Goal: Task Accomplishment & Management: Manage account settings

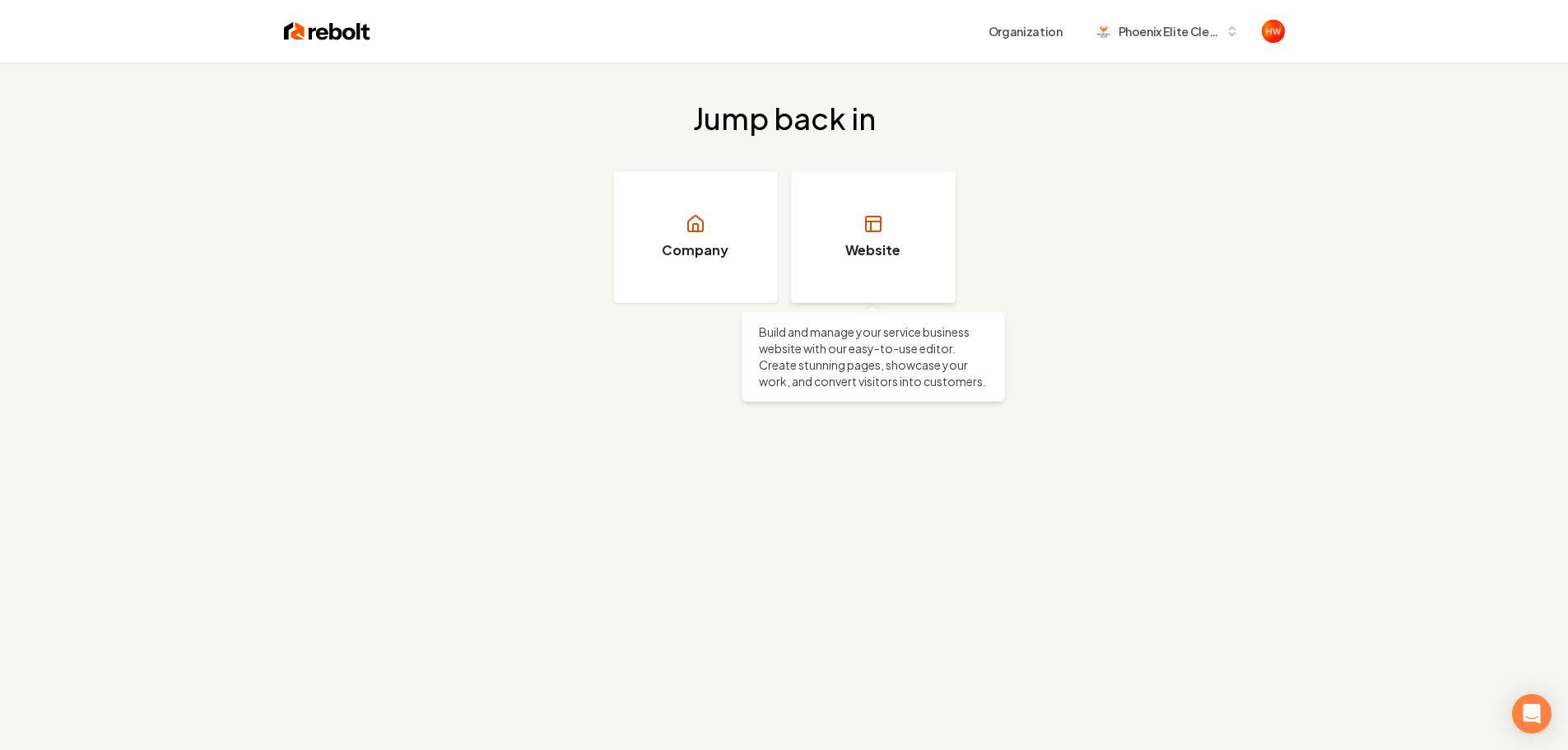
click at [835, 262] on link "Website" at bounding box center [873, 236] width 164 height 132
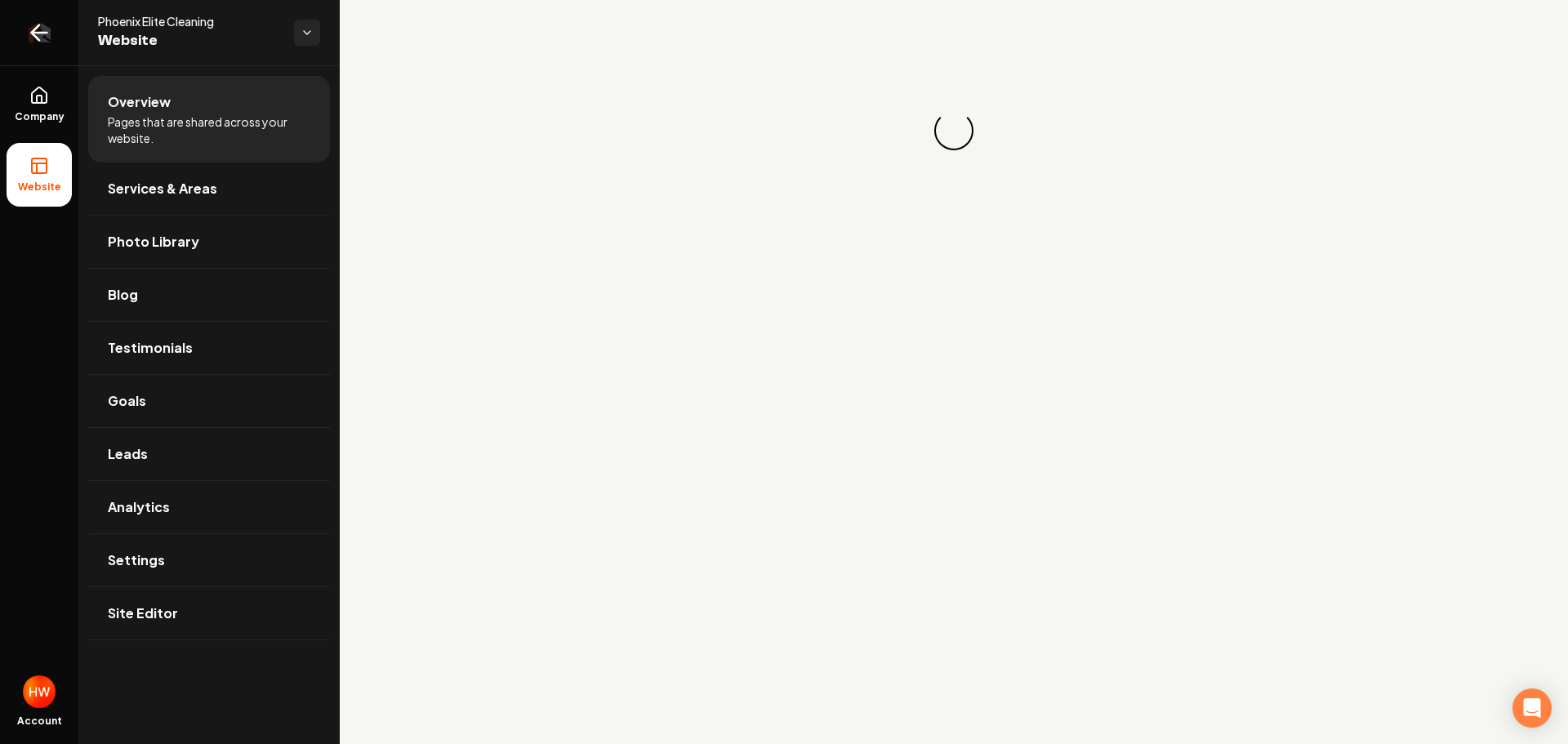
click at [38, 32] on icon "Return to dashboard" at bounding box center [39, 32] width 16 height 0
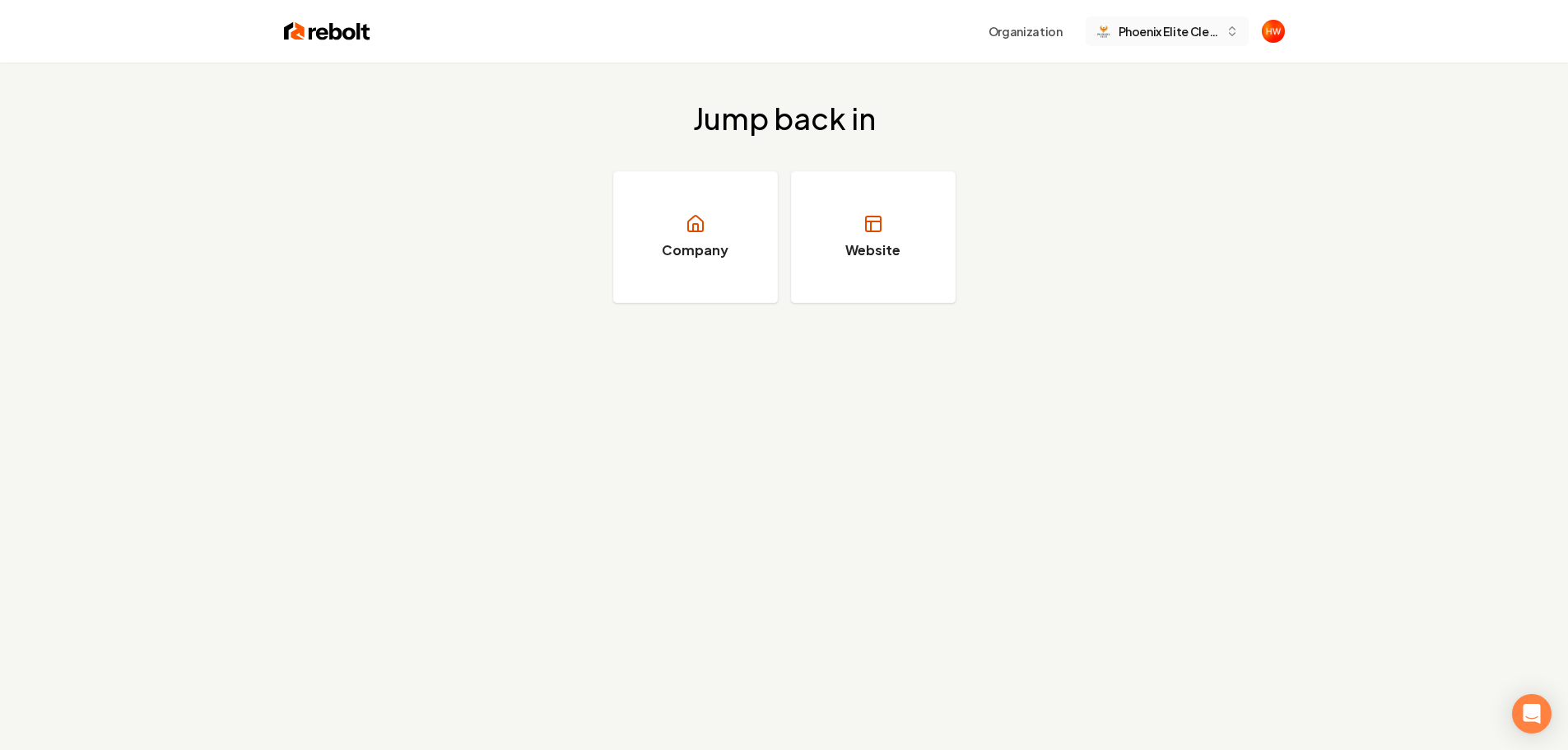
click at [1209, 35] on span "Phoenix Elite Cleaning" at bounding box center [1169, 32] width 101 height 18
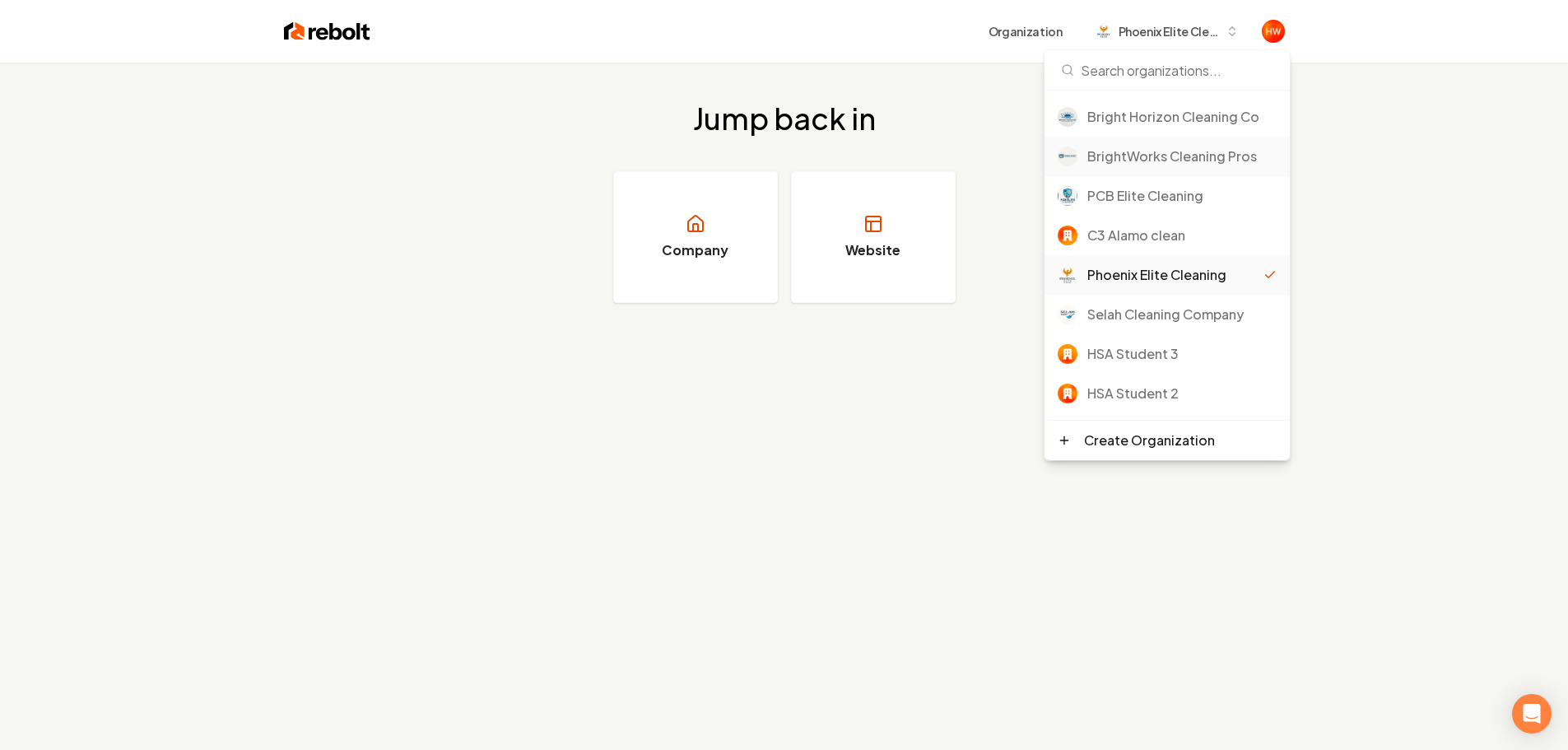
click at [1137, 158] on div "BrightWorks Cleaning Pros" at bounding box center [1182, 156] width 190 height 20
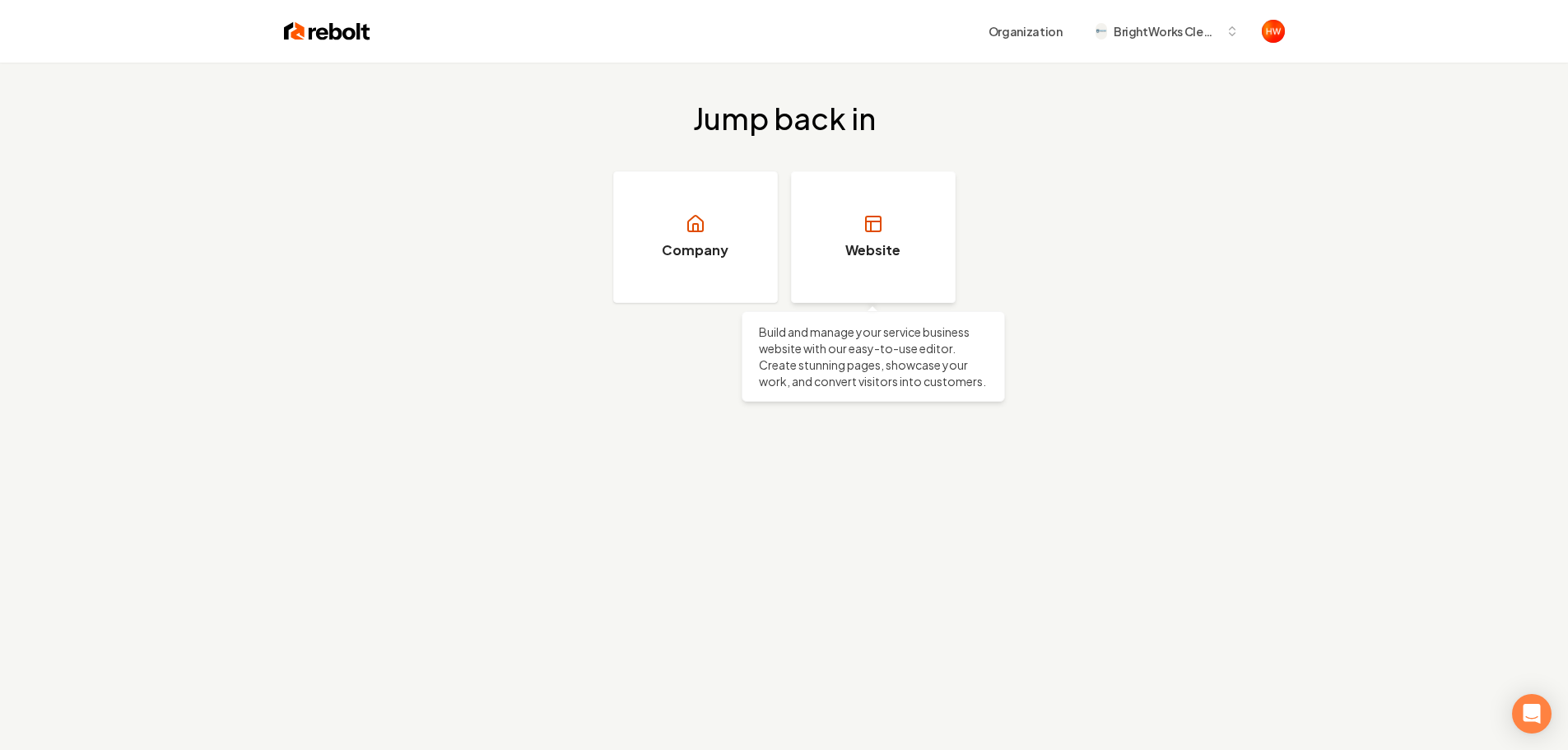
click at [862, 237] on link "Website" at bounding box center [873, 236] width 164 height 132
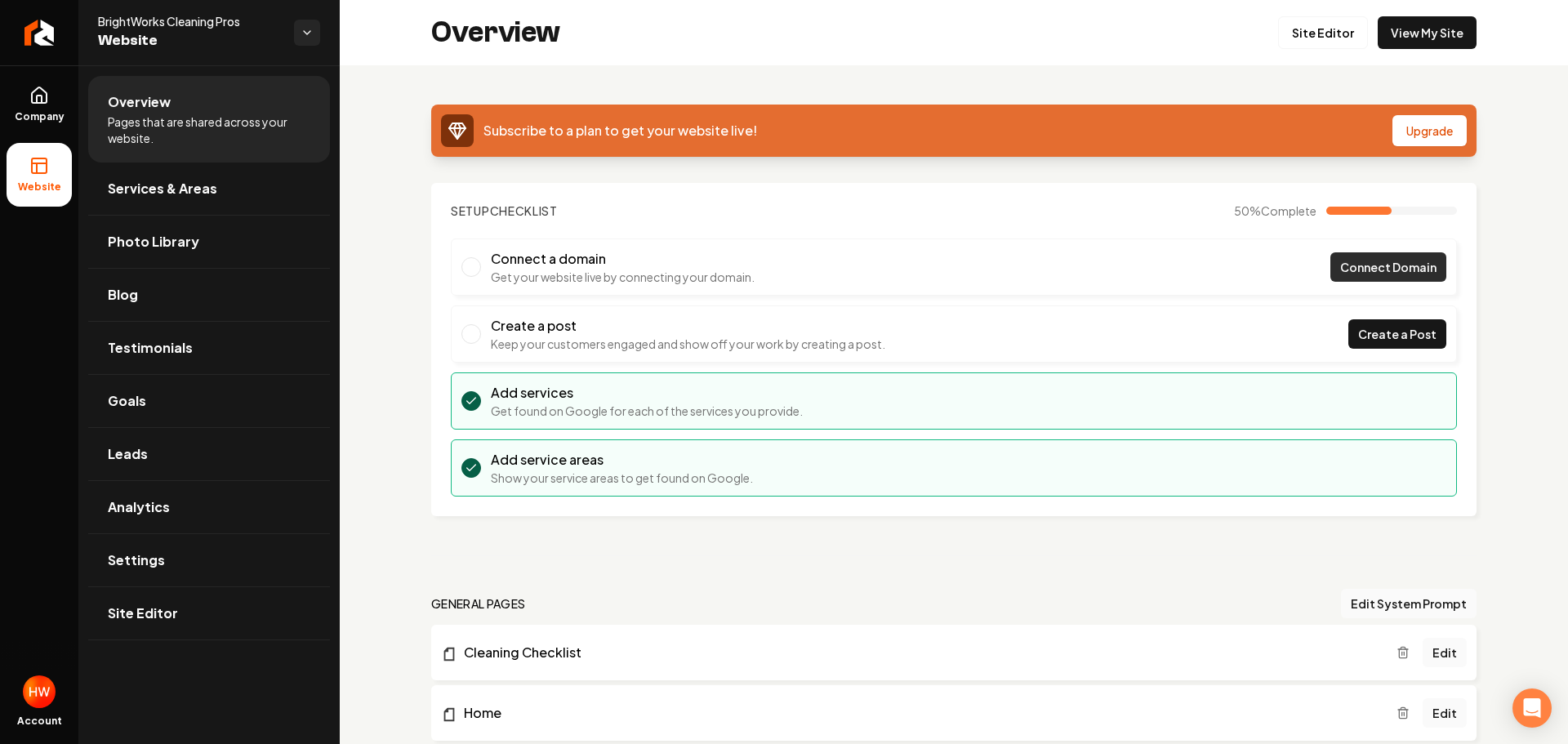
click at [1348, 266] on span "Connect Domain" at bounding box center [1388, 267] width 96 height 18
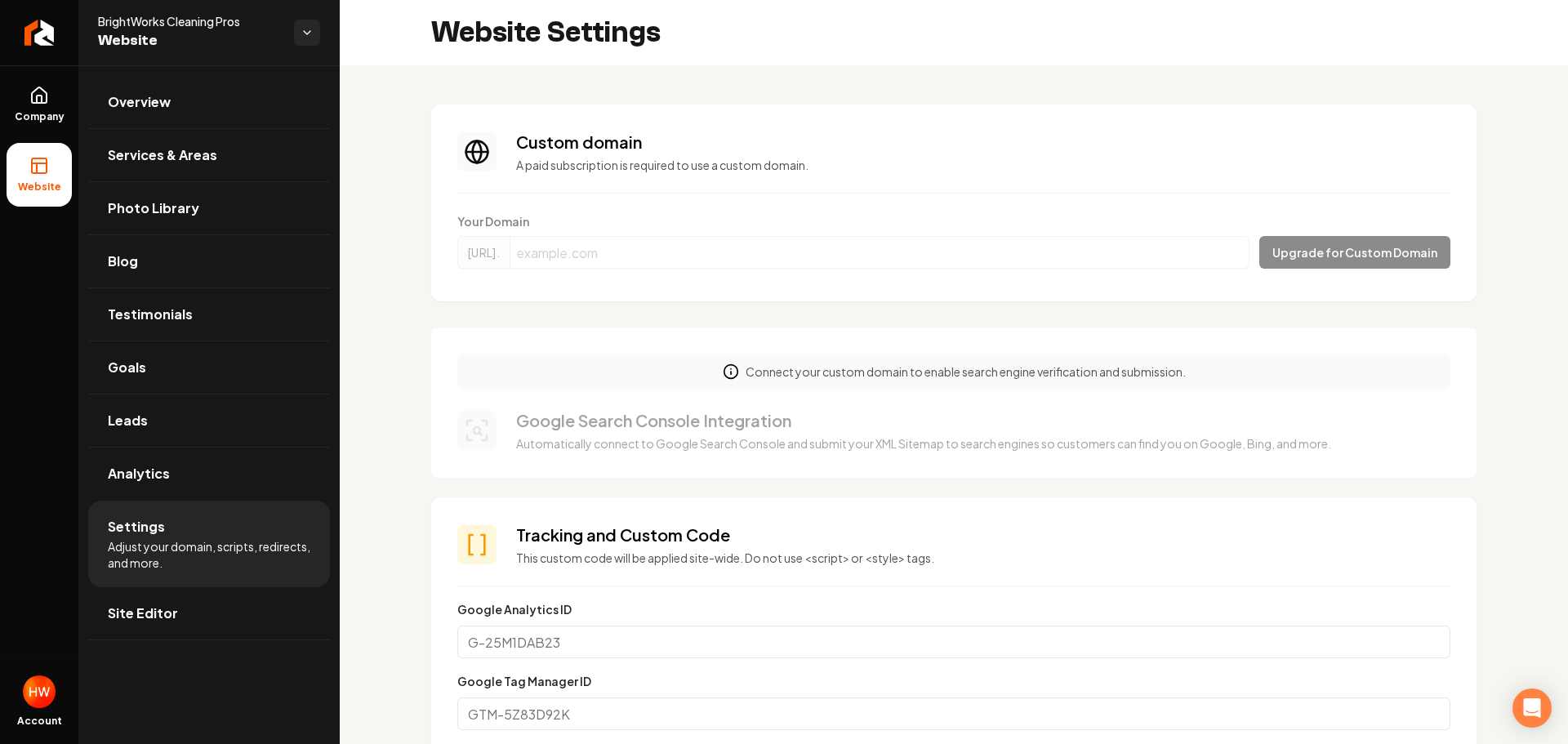
click at [734, 259] on form "Your Domain https://www. Upgrade for Custom Domain" at bounding box center [954, 244] width 993 height 62
click at [833, 266] on form "Your Domain https://www. Upgrade for Custom Domain" at bounding box center [954, 244] width 993 height 62
click at [990, 259] on form "Your Domain https://www. Upgrade for Custom Domain" at bounding box center [954, 244] width 993 height 62
click at [987, 259] on form "Your Domain https://www. Upgrade for Custom Domain" at bounding box center [954, 244] width 993 height 62
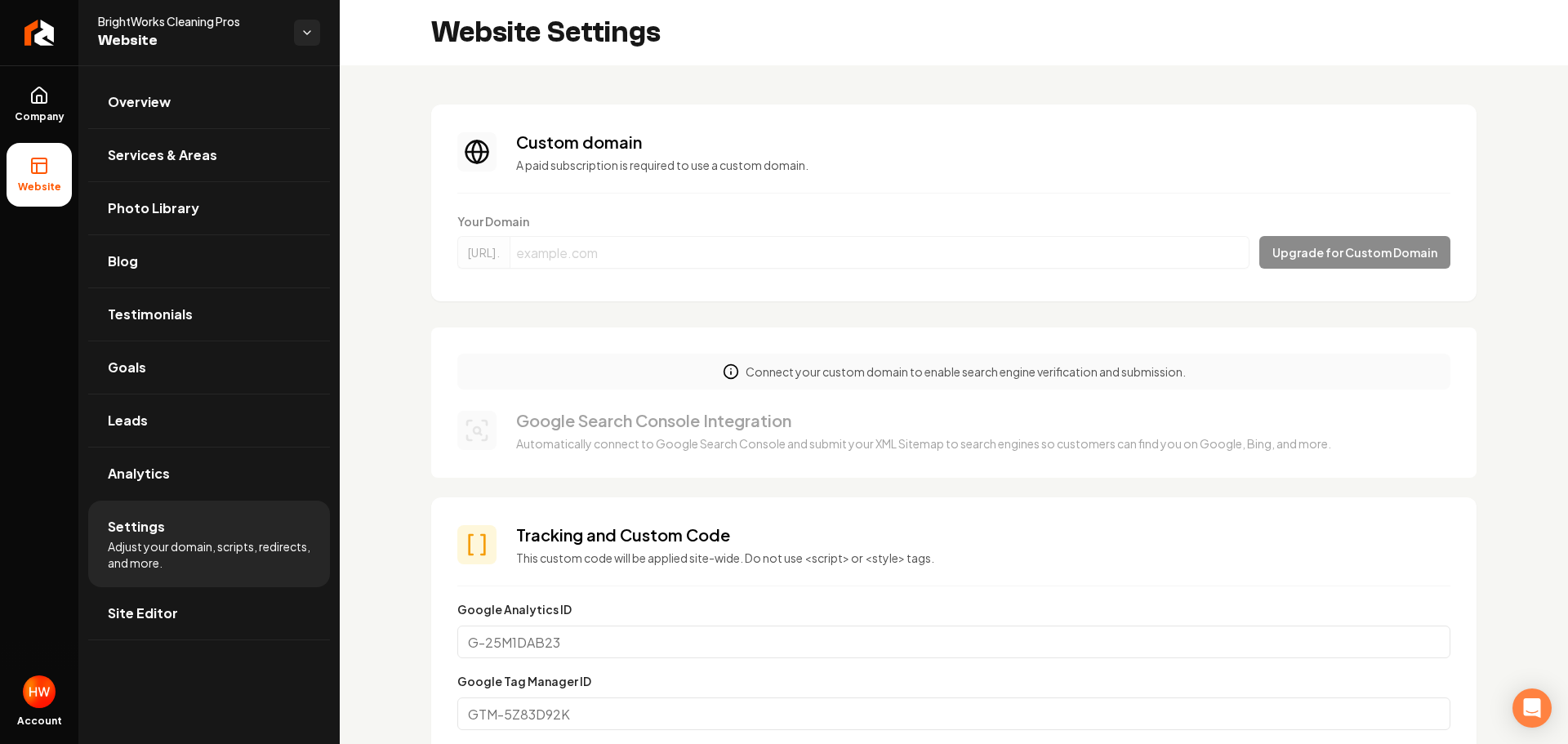
click at [989, 254] on form "Your Domain https://www. Upgrade for Custom Domain" at bounding box center [954, 244] width 993 height 62
click at [989, 253] on form "Your Domain https://www. Upgrade for Custom Domain" at bounding box center [954, 244] width 993 height 62
click at [21, 95] on link "Company" at bounding box center [39, 104] width 66 height 64
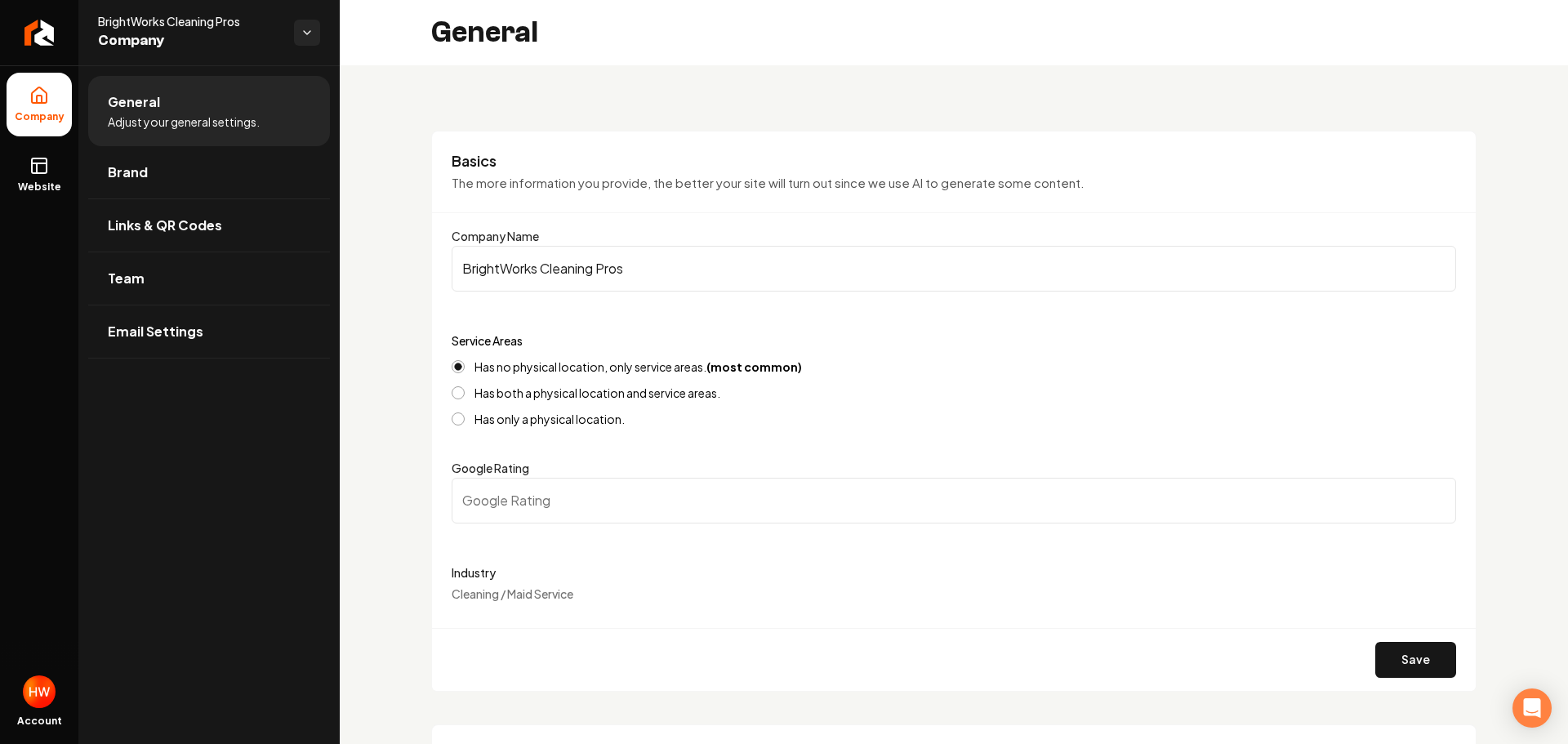
click at [698, 275] on input "BrightWorks Cleaning Pros" at bounding box center [954, 268] width 1004 height 45
click at [697, 275] on input "BrightWorks Cleaning Pros" at bounding box center [954, 268] width 1004 height 45
click at [44, 46] on link "Return to dashboard" at bounding box center [39, 32] width 79 height 66
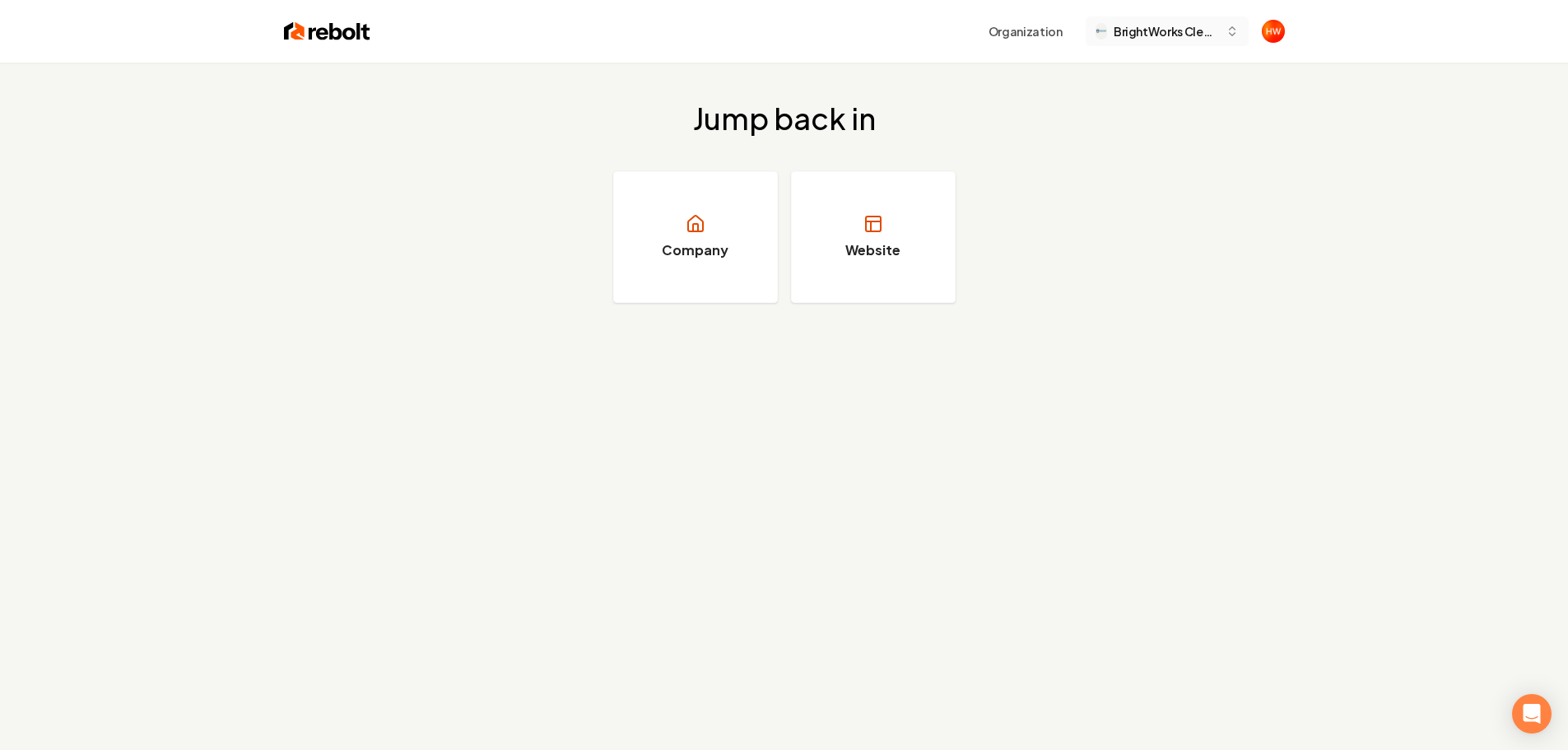
click at [1185, 31] on span "BrightWorks Cleaning Pros" at bounding box center [1166, 32] width 106 height 18
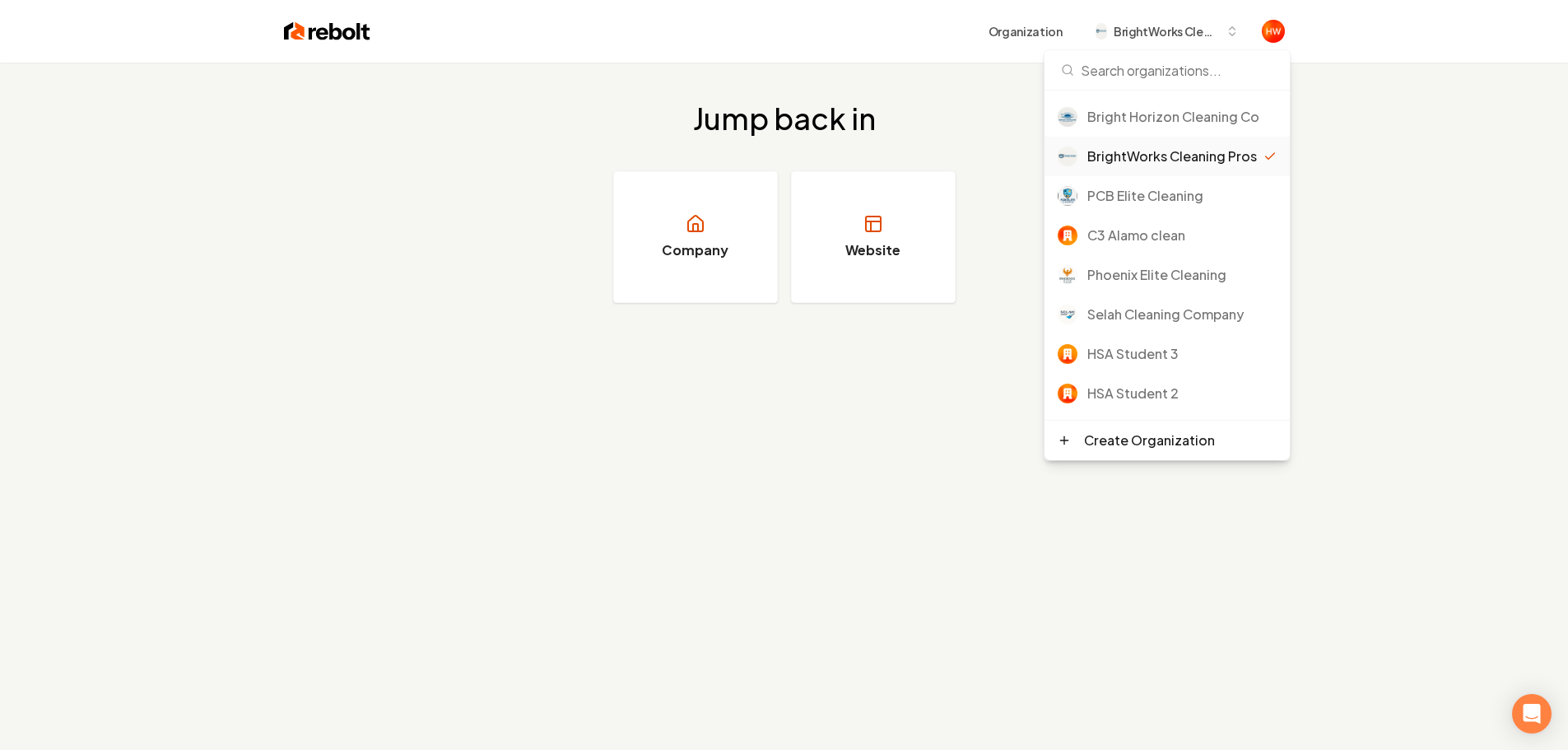
click at [817, 454] on div "Jump back in Company Website" at bounding box center [784, 437] width 1568 height 750
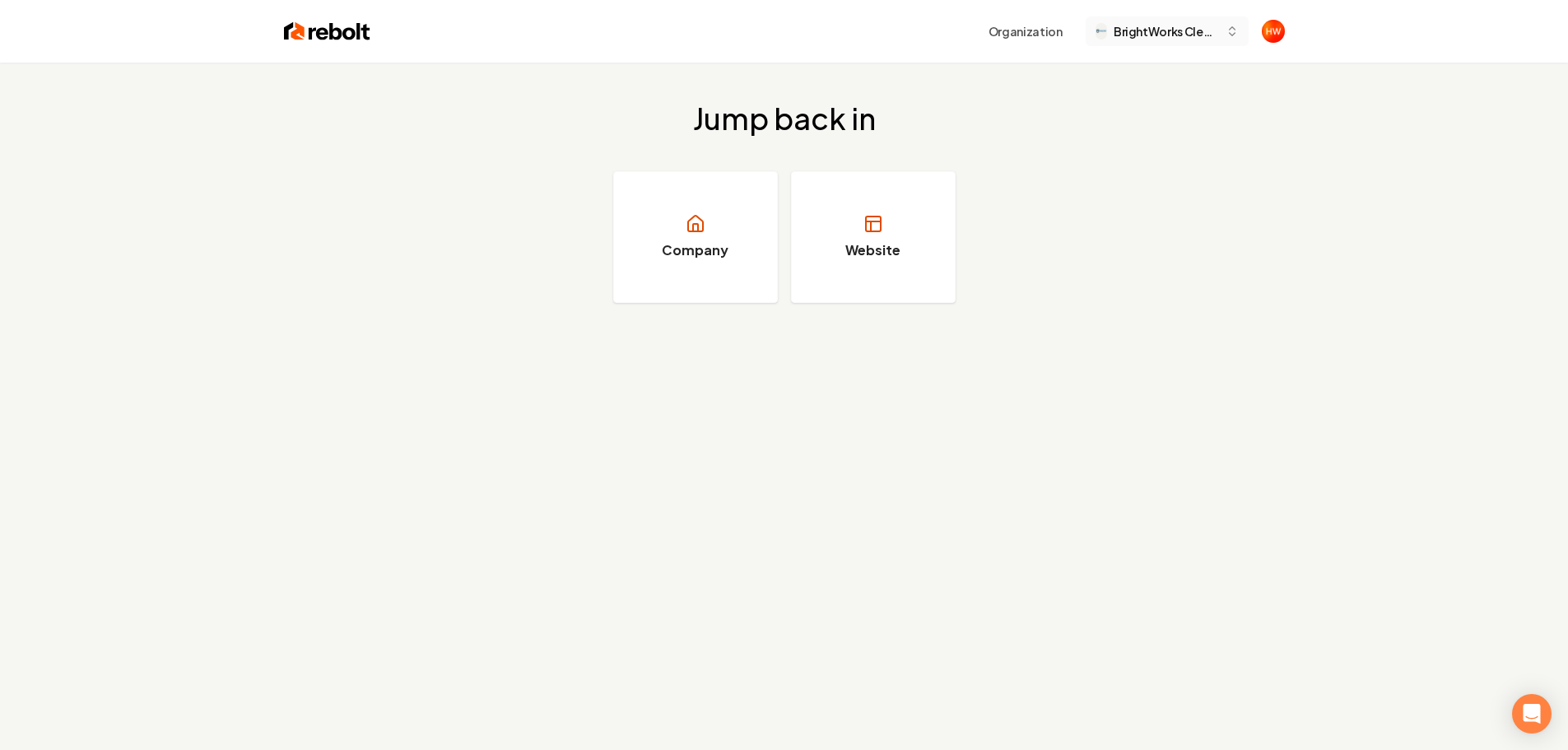
click at [1180, 38] on span "BrightWorks Cleaning Pros" at bounding box center [1166, 32] width 106 height 18
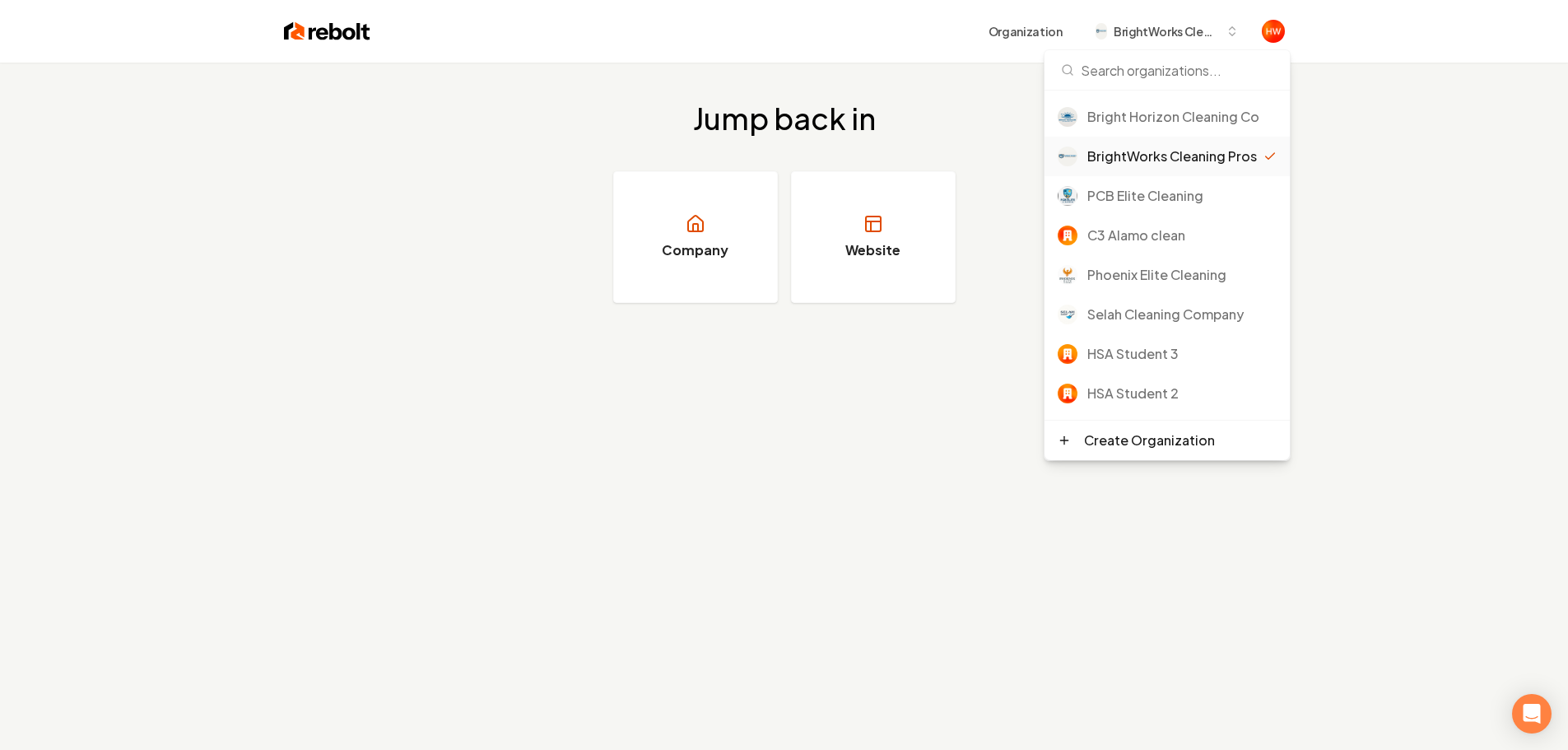
drag, startPoint x: 1417, startPoint y: 265, endPoint x: 1101, endPoint y: 285, distance: 316.6
click at [1415, 265] on div "Jump back in Company Website" at bounding box center [784, 203] width 1568 height 280
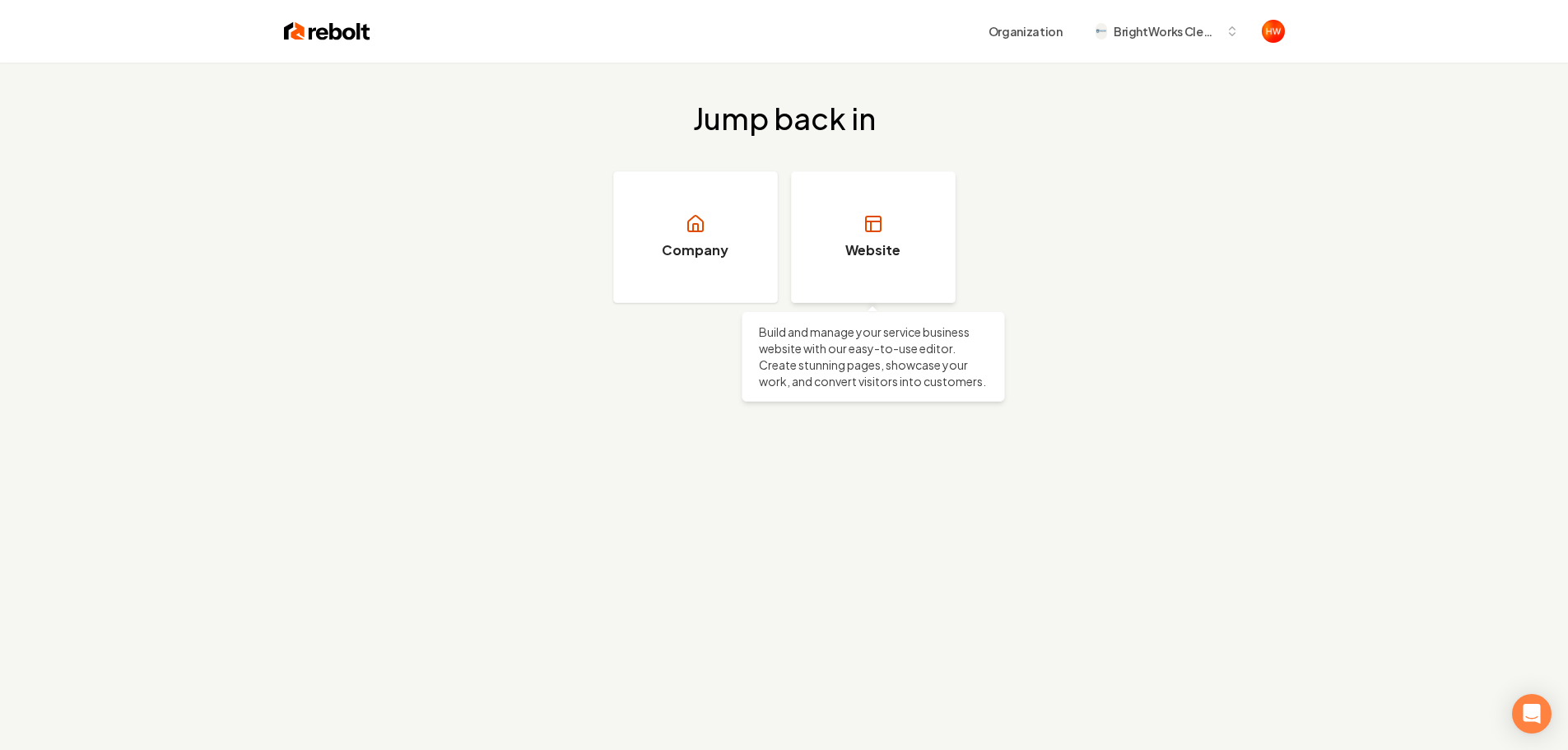
click at [850, 254] on h3 "Website" at bounding box center [872, 249] width 55 height 20
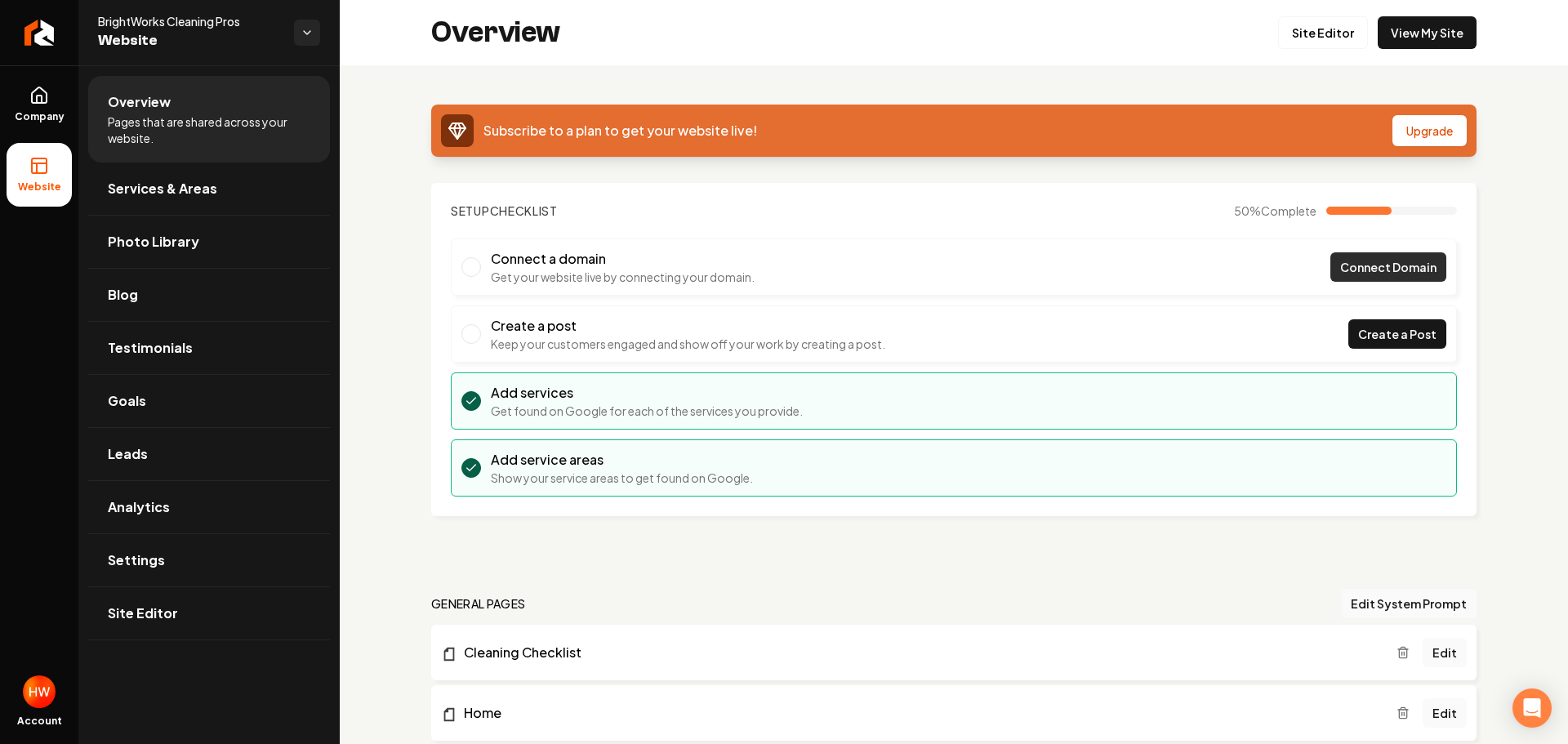
click at [1340, 274] on span "Connect Domain" at bounding box center [1388, 267] width 96 height 18
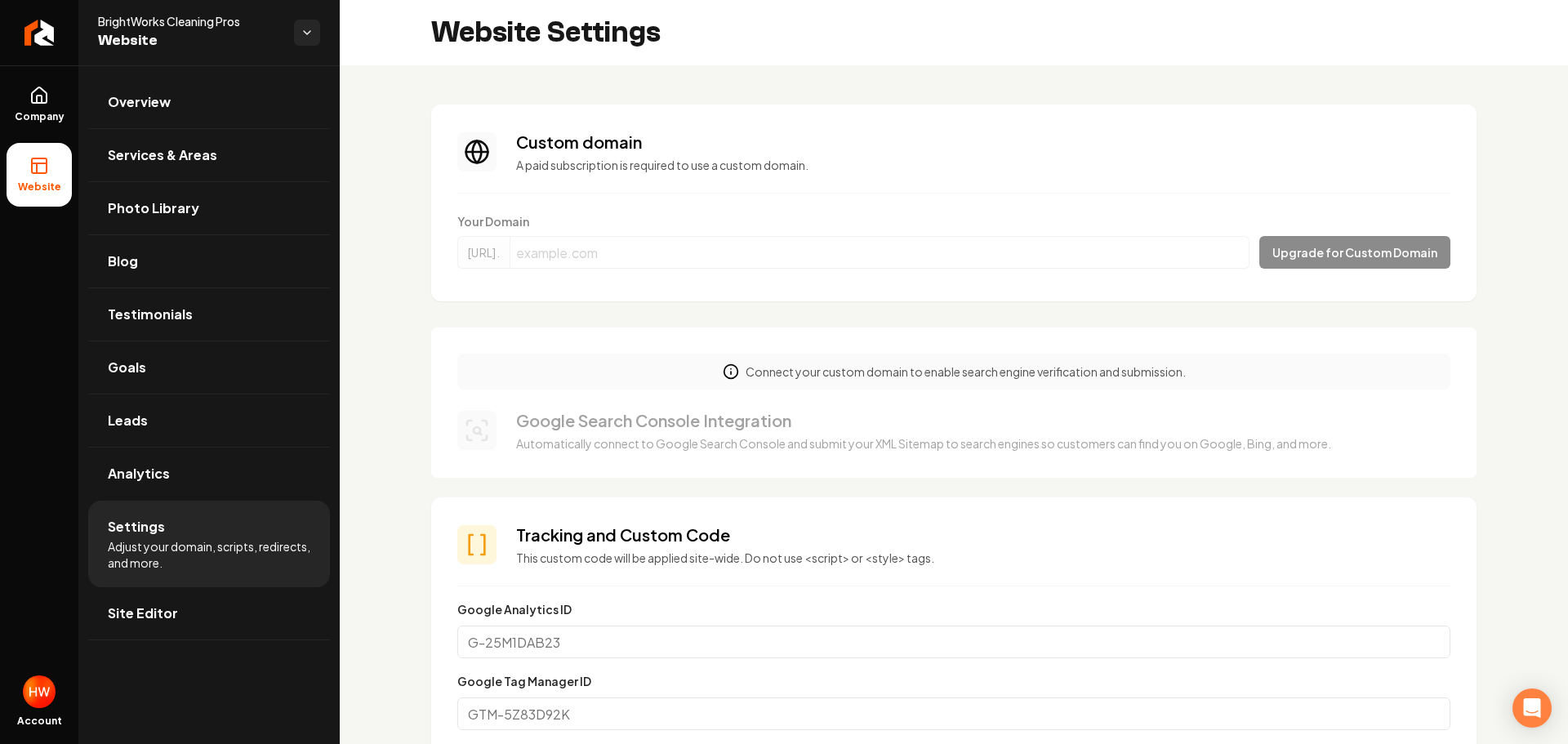
click at [755, 245] on form "Your Domain https://www. Upgrade for Custom Domain" at bounding box center [954, 244] width 993 height 62
drag, startPoint x: 1303, startPoint y: 253, endPoint x: 1180, endPoint y: 245, distance: 123.3
click at [1302, 253] on form "Your Domain https://www. Upgrade for Custom Domain" at bounding box center [954, 244] width 993 height 62
click at [976, 237] on form "Your Domain https://www. Upgrade for Custom Domain" at bounding box center [954, 244] width 993 height 62
click at [886, 269] on form "Your Domain https://www. Upgrade for Custom Domain" at bounding box center [954, 244] width 993 height 62
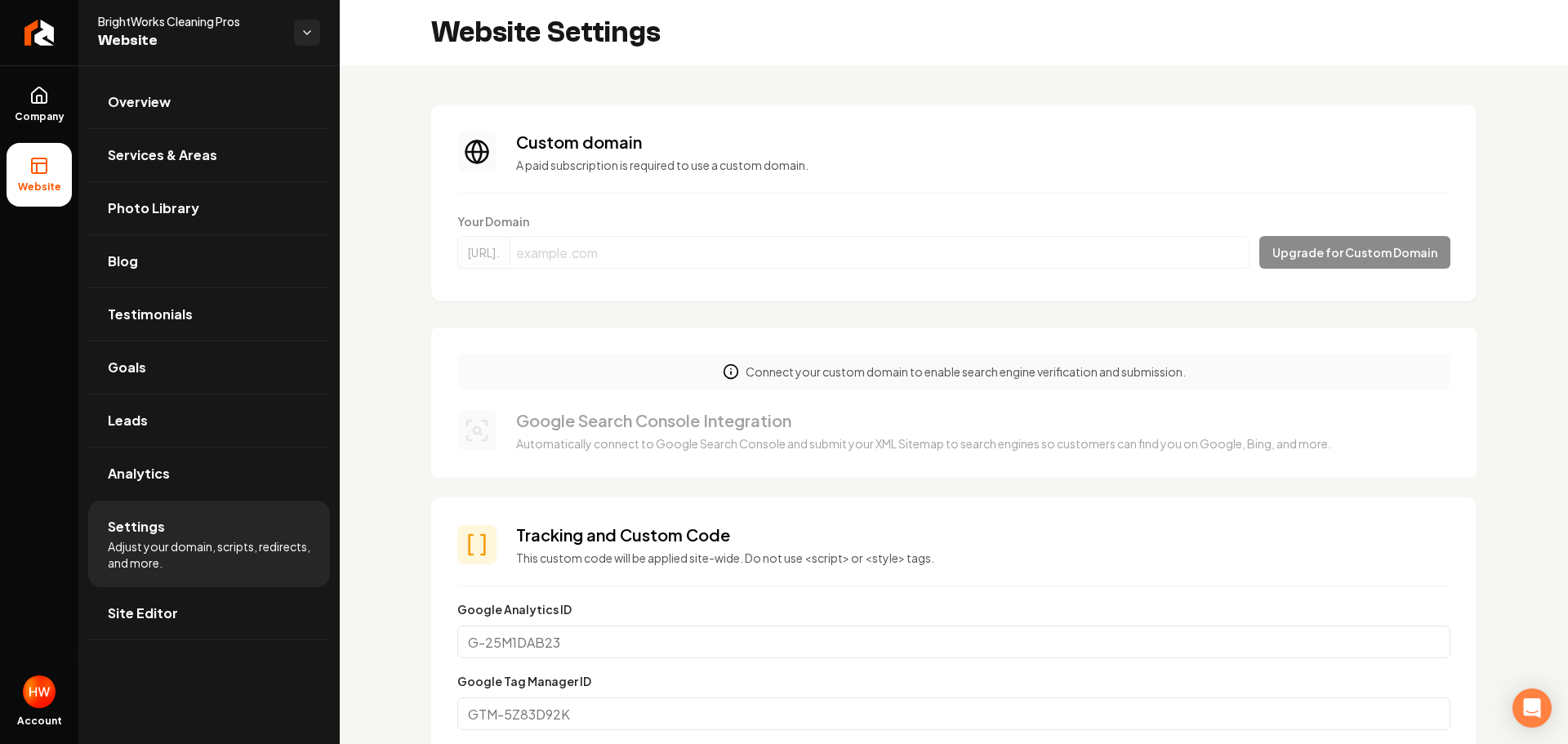
click at [1281, 254] on form "Your Domain https://www. Upgrade for Custom Domain" at bounding box center [954, 244] width 993 height 62
click at [1305, 260] on form "Your Domain https://www. Upgrade for Custom Domain" at bounding box center [954, 244] width 993 height 62
click at [904, 258] on input "Main content area" at bounding box center [901, 252] width 784 height 32
paste input "[DOMAIN_NAME]"
type input "[DOMAIN_NAME]"
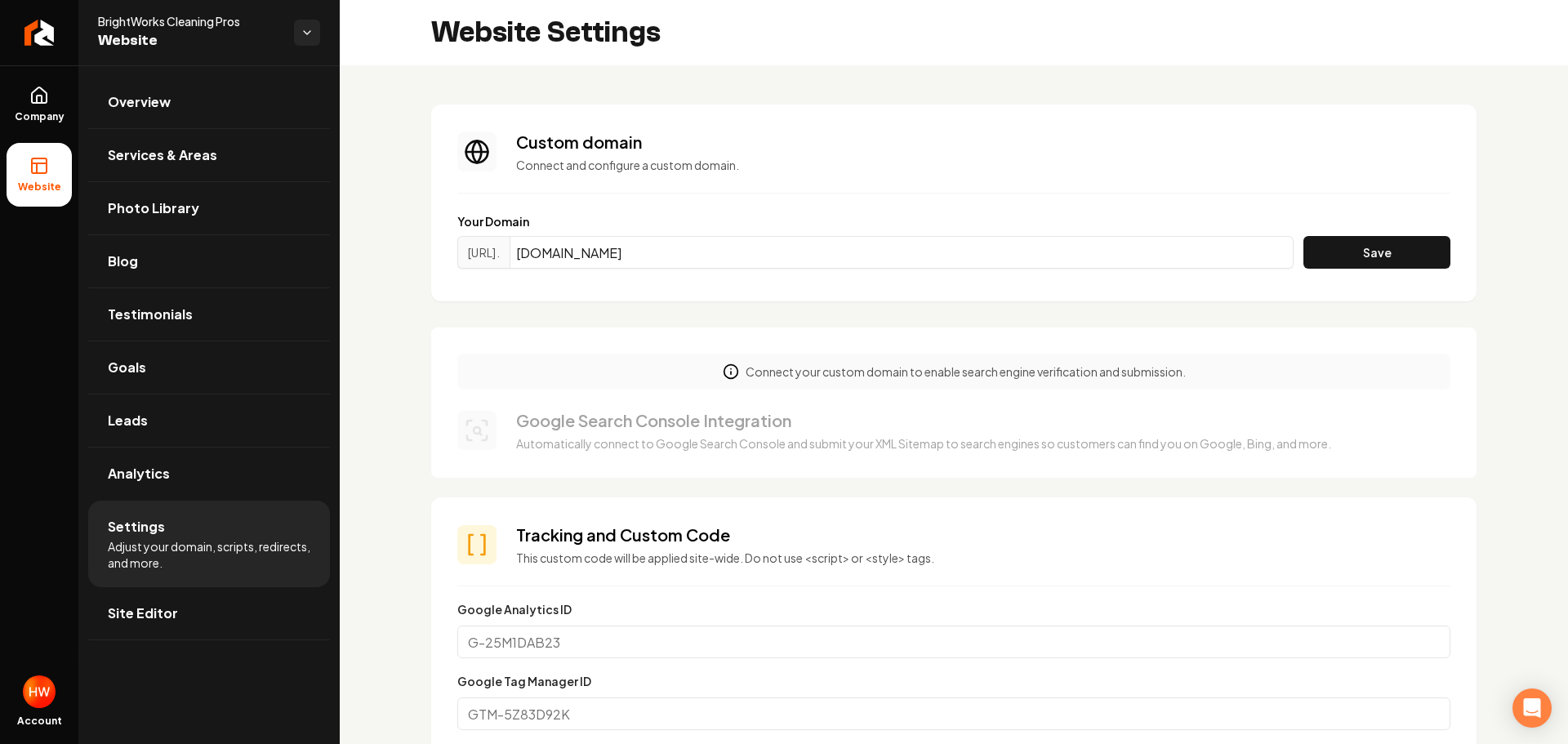
drag, startPoint x: 1362, startPoint y: 257, endPoint x: 1366, endPoint y: 271, distance: 14.6
click at [1360, 257] on button "Save" at bounding box center [1376, 252] width 147 height 32
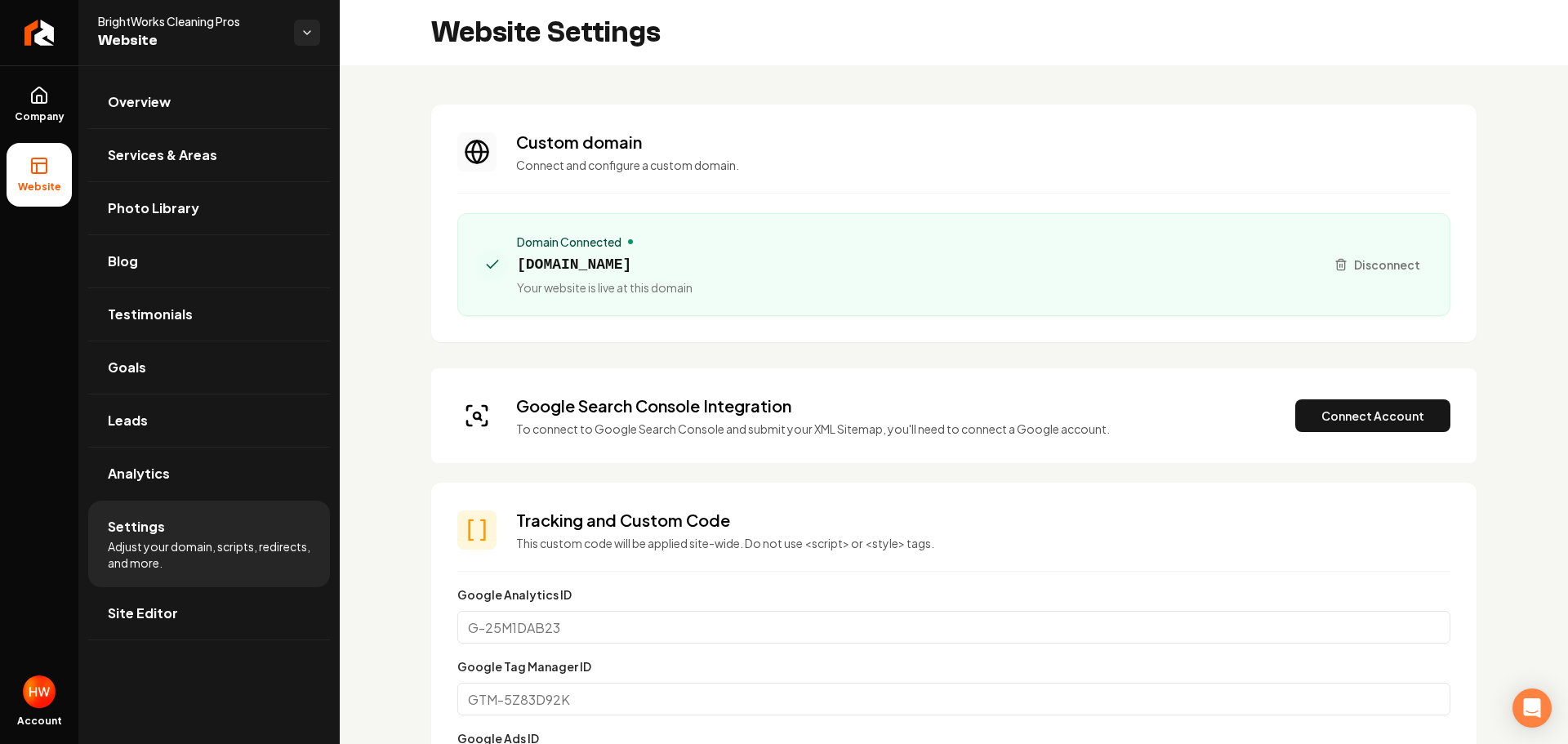
drag, startPoint x: 672, startPoint y: 262, endPoint x: 514, endPoint y: 259, distance: 158.0
click at [514, 259] on div "Domain Connected [DOMAIN_NAME] Your website is live at this domain" at bounding box center [895, 264] width 834 height 62
copy span "[DOMAIN_NAME]"
